Goal: Task Accomplishment & Management: Manage account settings

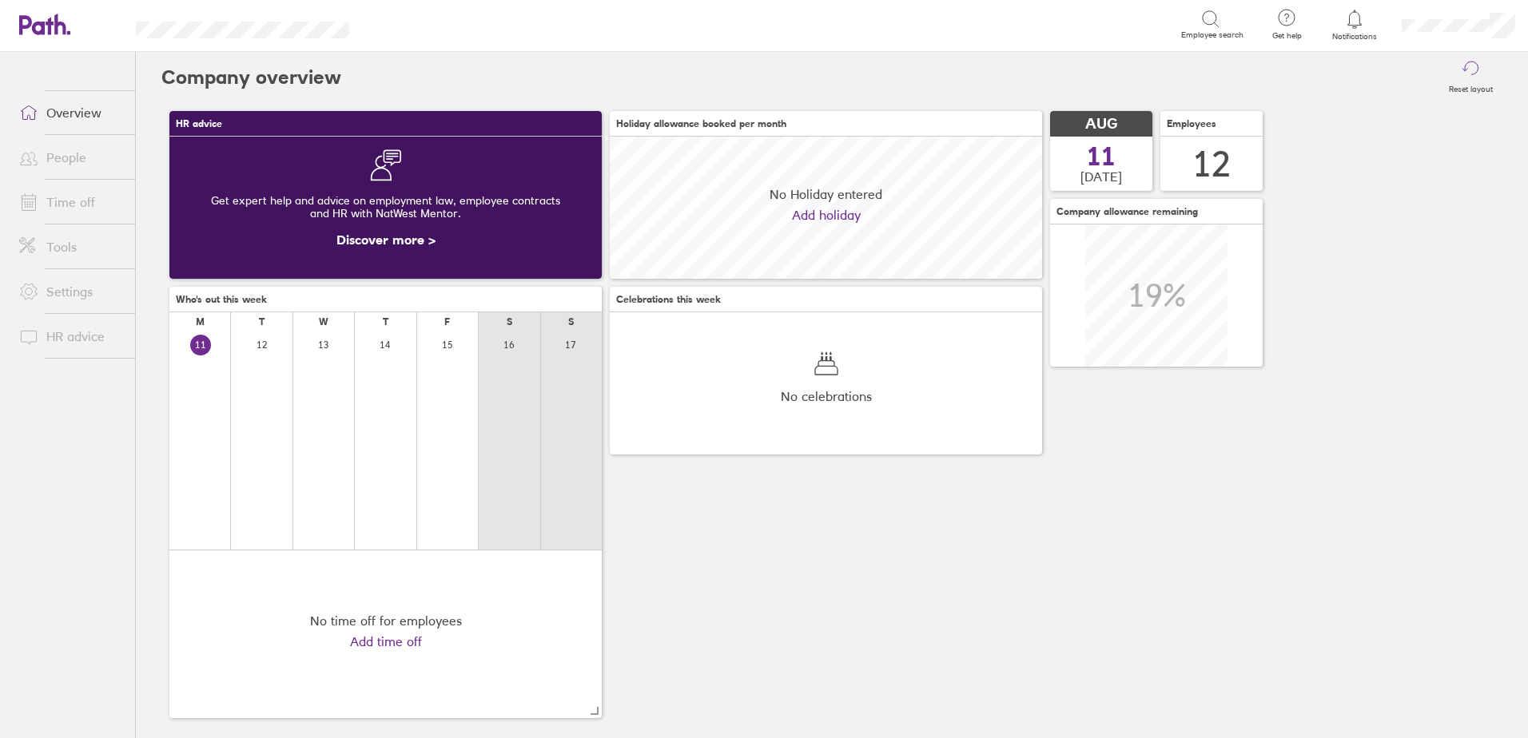
scroll to position [142, 432]
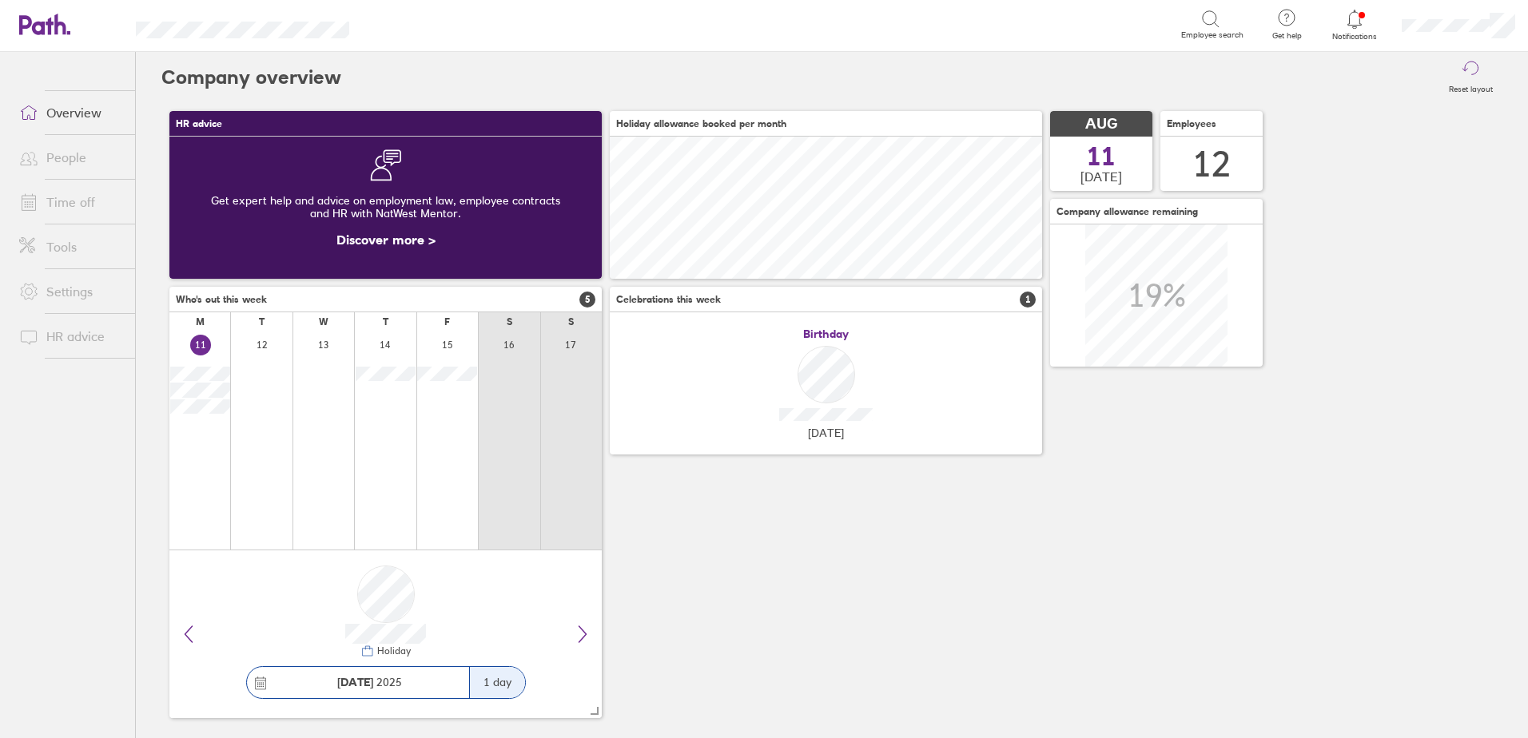
click at [1354, 24] on icon at bounding box center [1354, 19] width 19 height 19
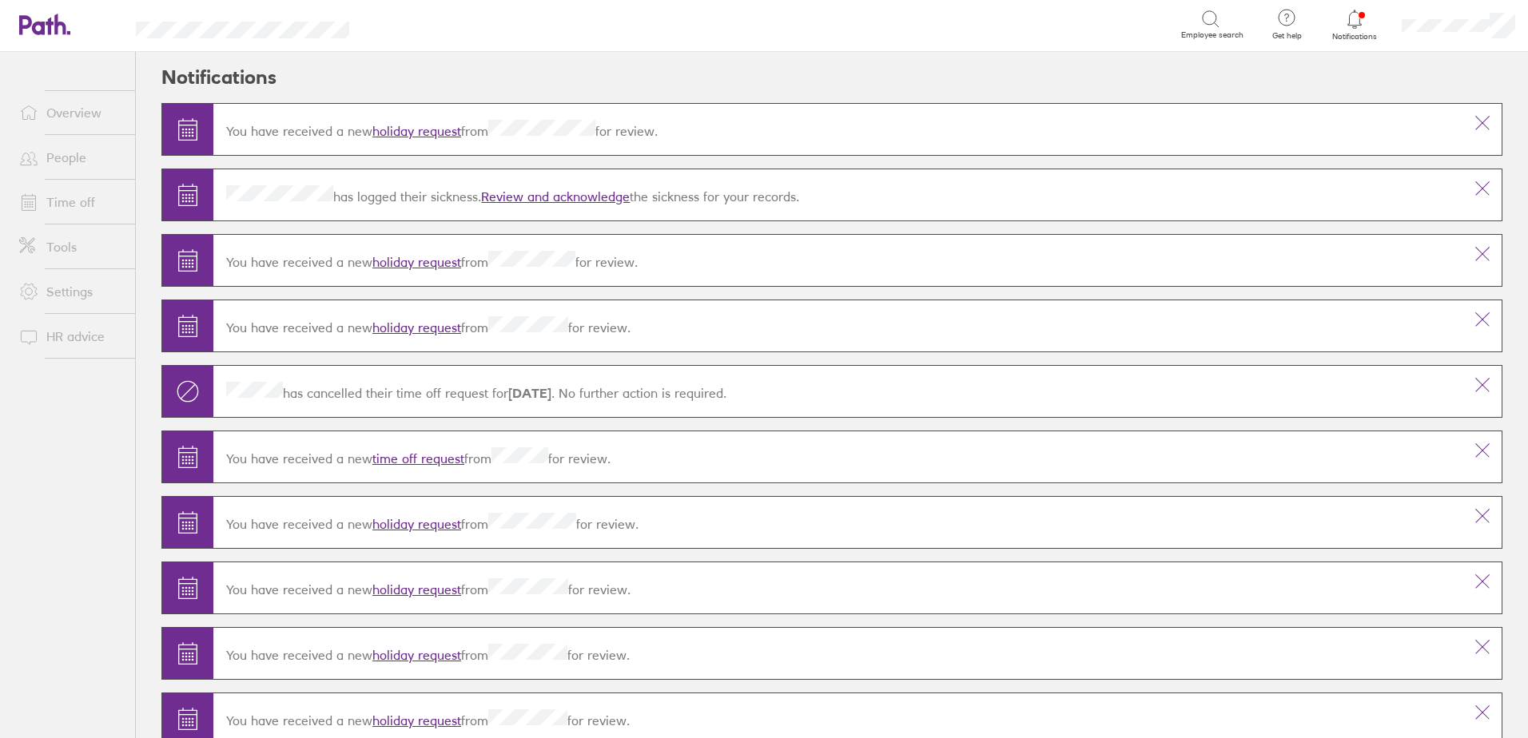
click at [422, 133] on link "holiday request" at bounding box center [416, 131] width 89 height 16
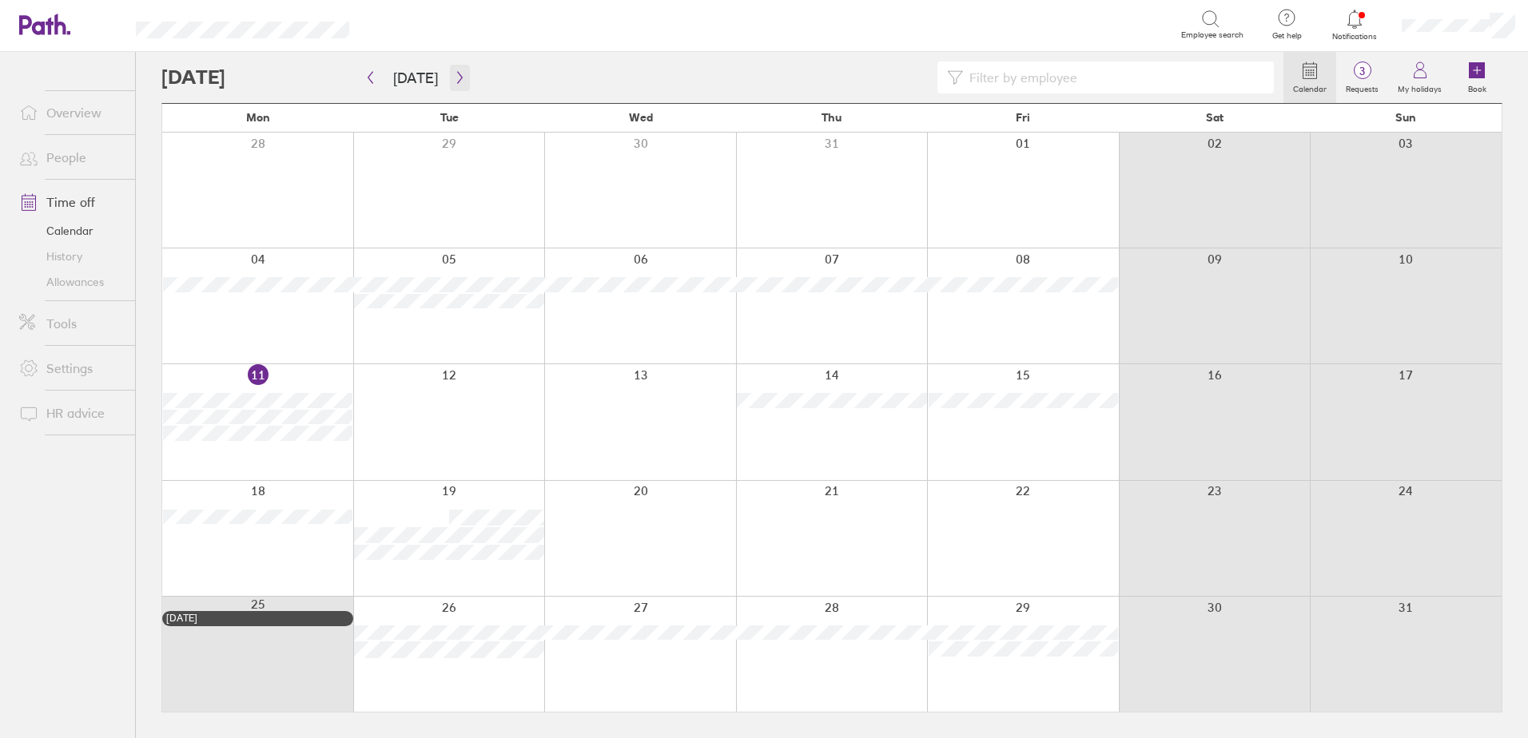
click at [454, 80] on icon "button" at bounding box center [460, 77] width 12 height 13
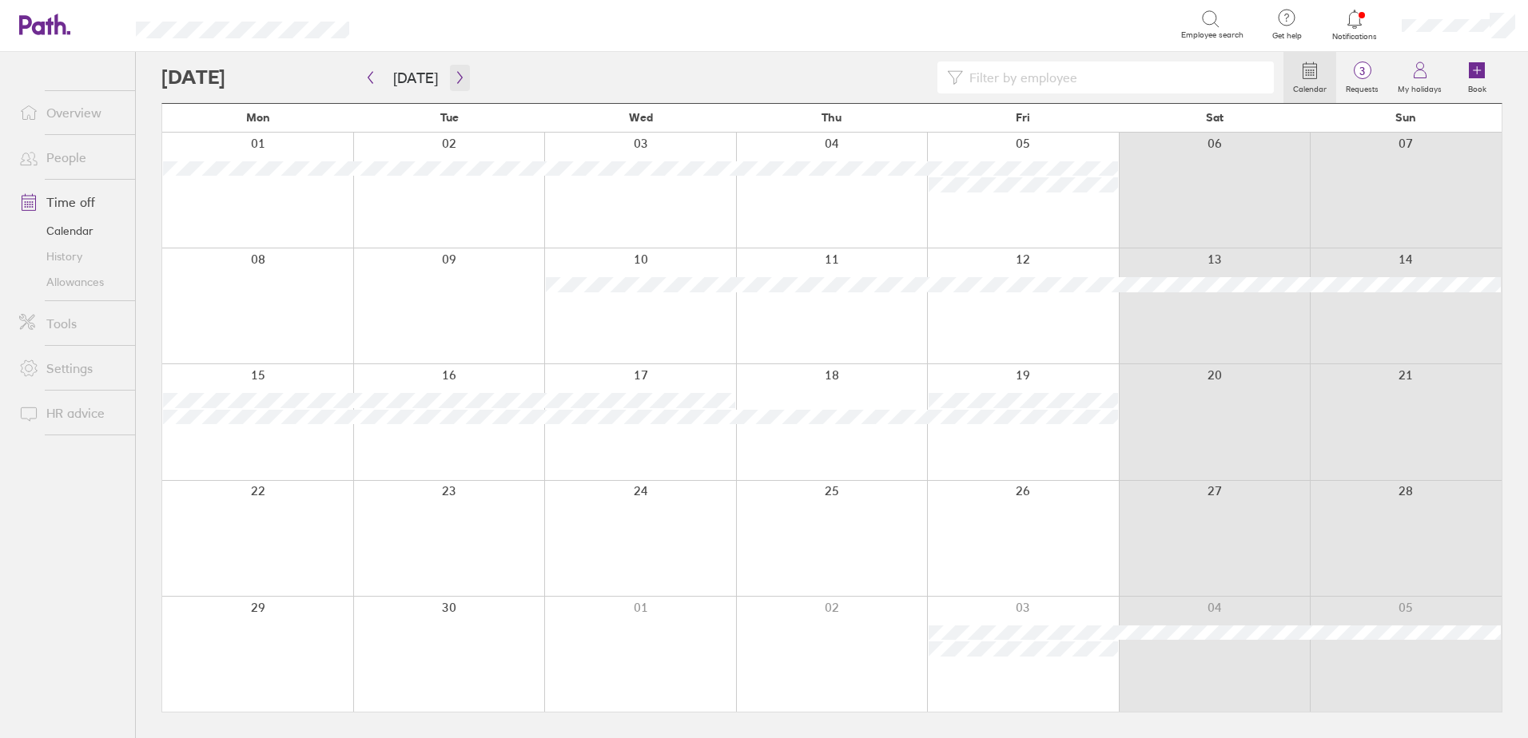
click at [454, 78] on icon "button" at bounding box center [460, 77] width 12 height 13
click at [375, 76] on icon "button" at bounding box center [370, 77] width 12 height 13
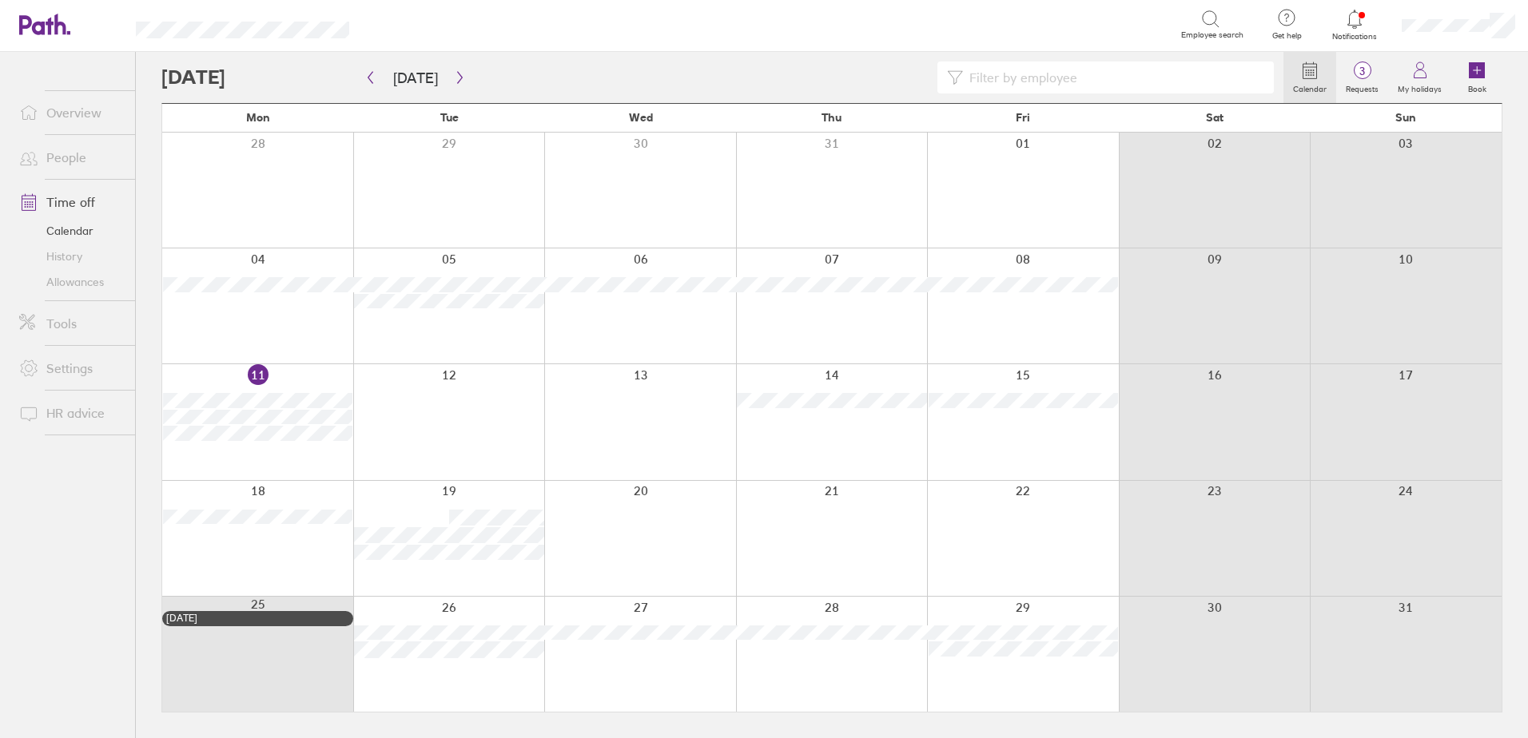
click at [1352, 18] on icon at bounding box center [1354, 19] width 19 height 19
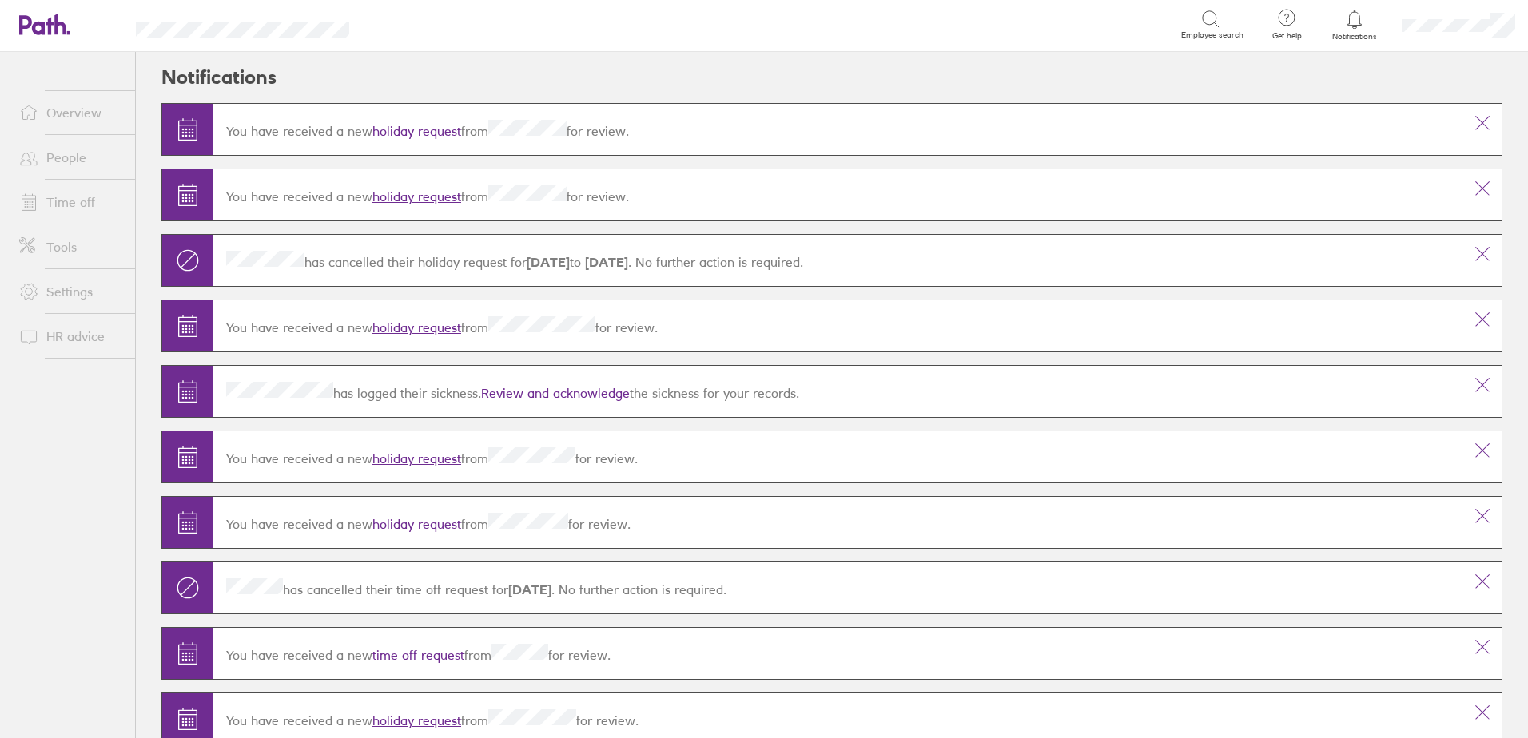
click at [88, 205] on link "Time off" at bounding box center [70, 202] width 129 height 32
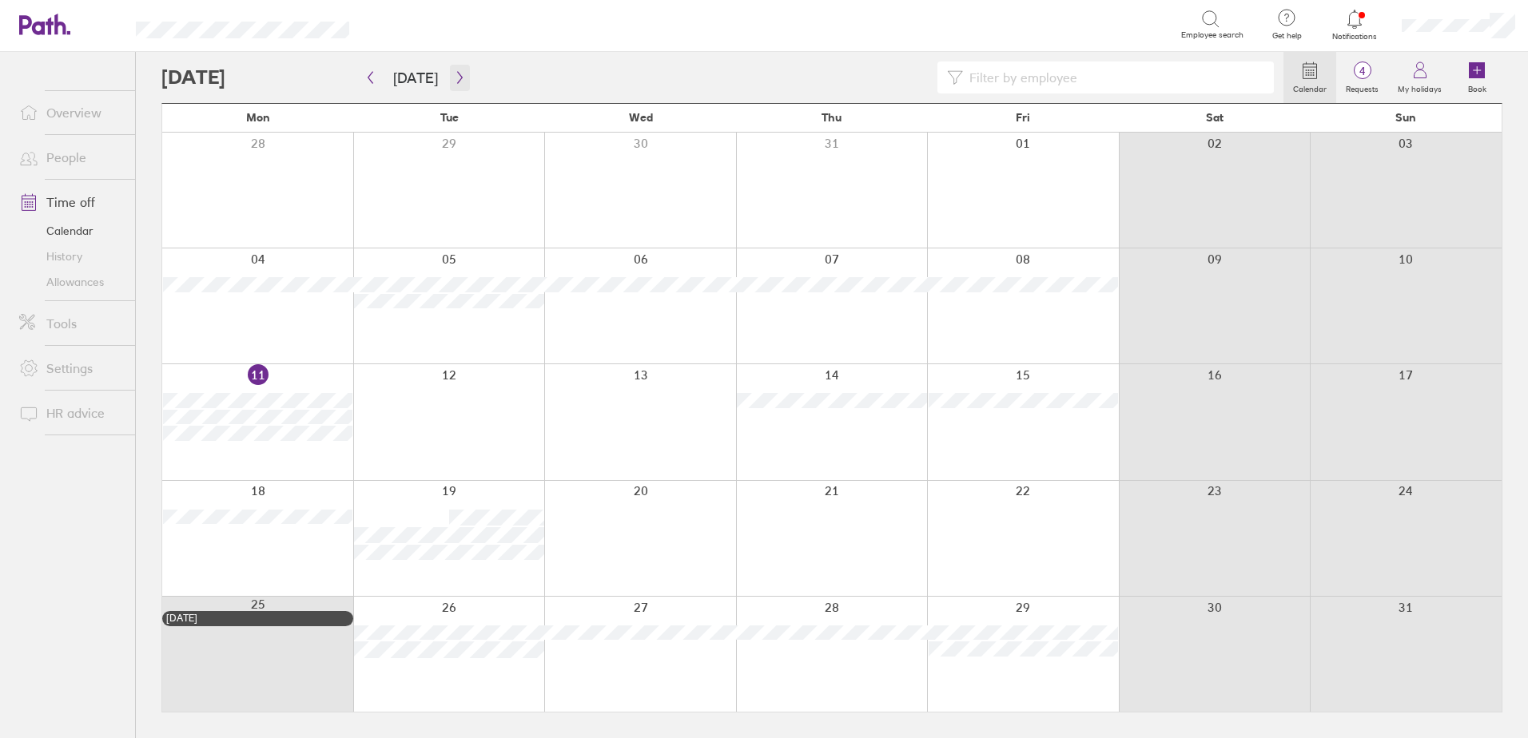
click at [454, 78] on icon "button" at bounding box center [460, 77] width 12 height 13
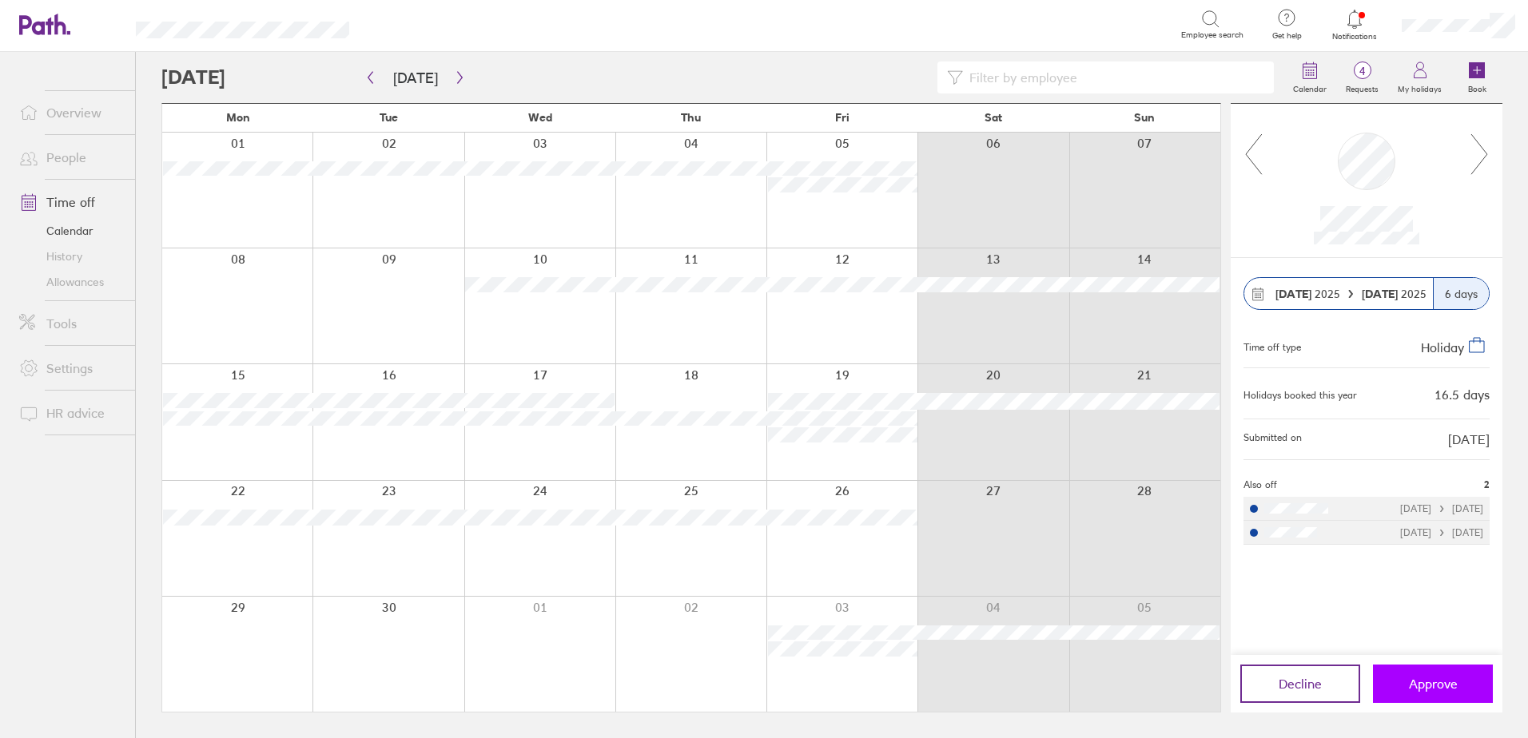
click at [1450, 686] on span "Approve" at bounding box center [1433, 684] width 49 height 14
click at [1265, 159] on div at bounding box center [1366, 181] width 206 height 128
click at [1247, 150] on icon at bounding box center [1253, 154] width 20 height 43
click at [376, 82] on icon "button" at bounding box center [370, 77] width 12 height 13
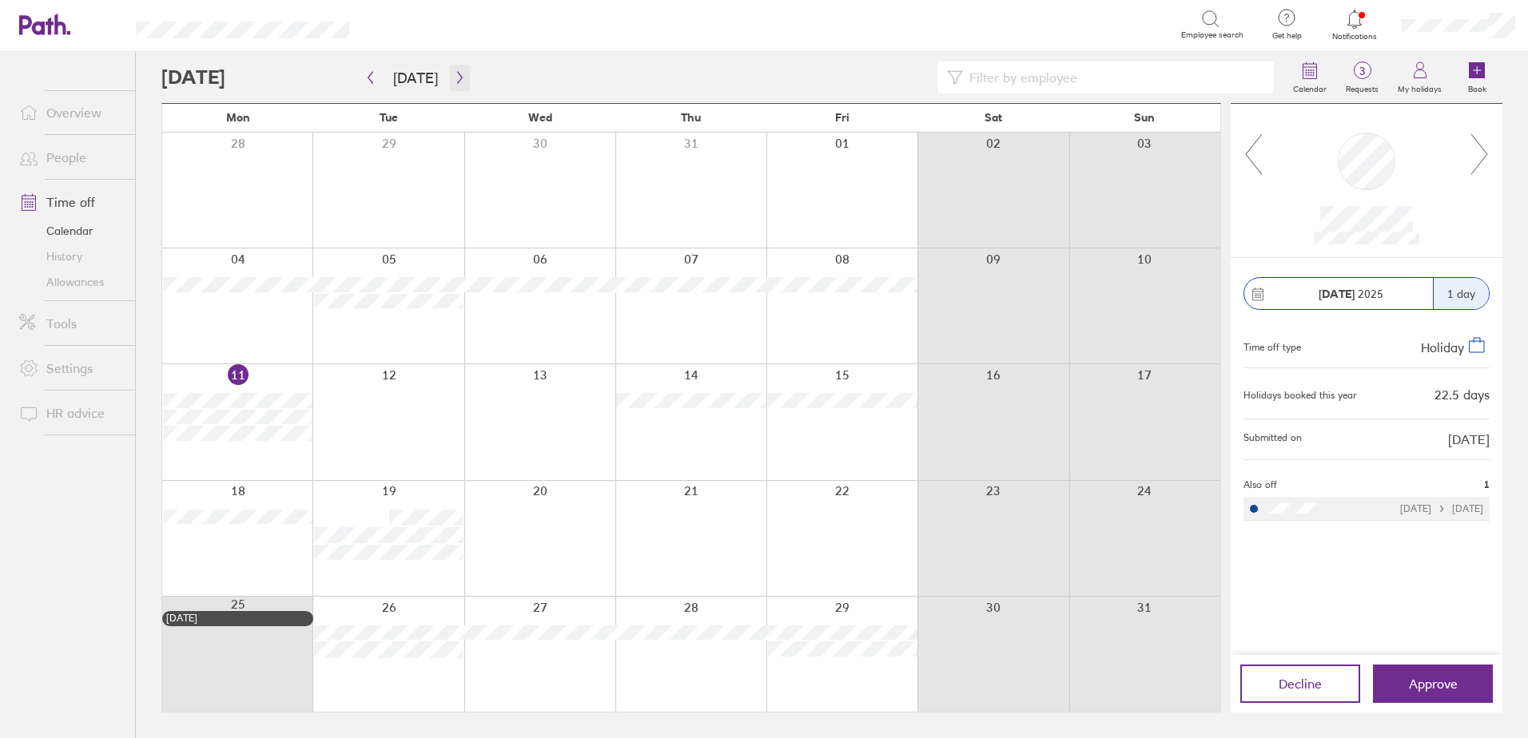
click at [459, 76] on icon "button" at bounding box center [460, 77] width 12 height 13
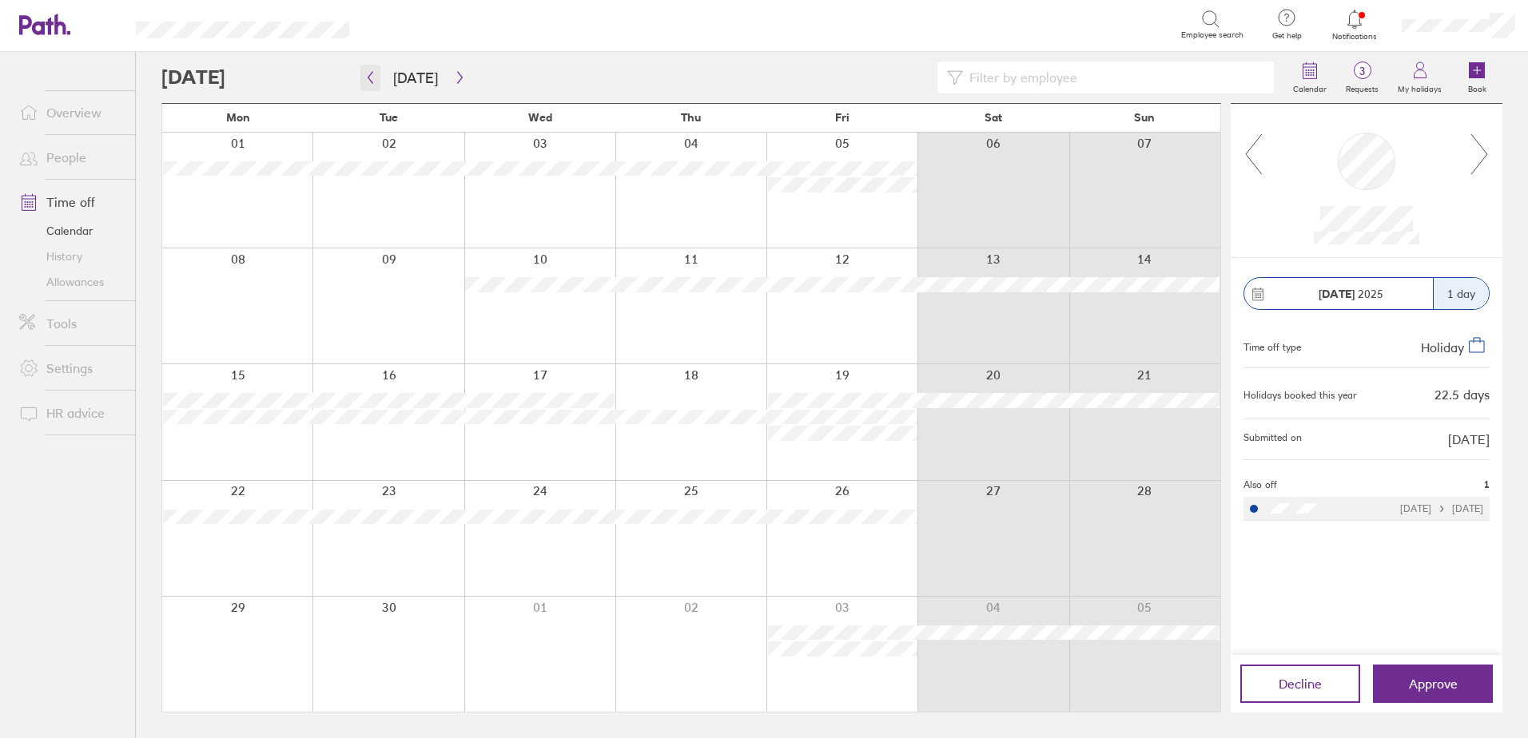
click at [370, 79] on icon "button" at bounding box center [370, 78] width 5 height 12
